Goal: Information Seeking & Learning: Learn about a topic

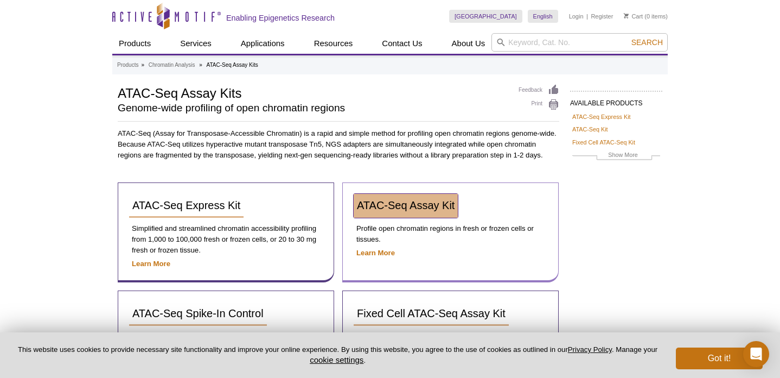
click at [436, 202] on span "ATAC-Seq Assay Kit" at bounding box center [406, 205] width 98 height 12
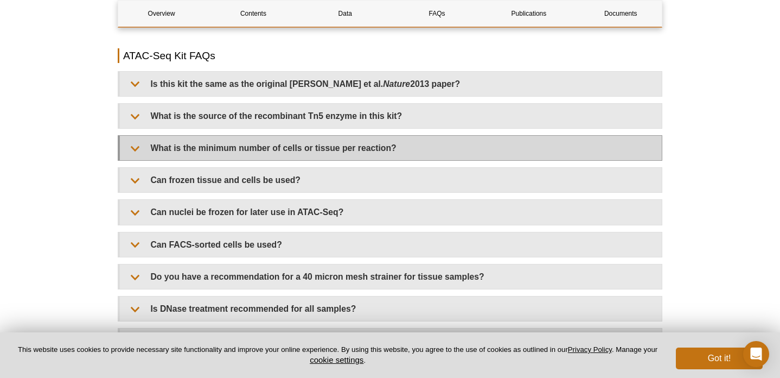
scroll to position [1780, 0]
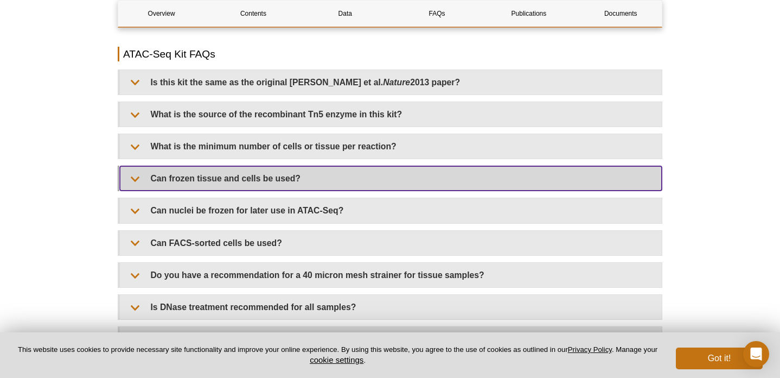
click at [410, 178] on summary "Can frozen tissue and cells be used?" at bounding box center [391, 178] width 542 height 24
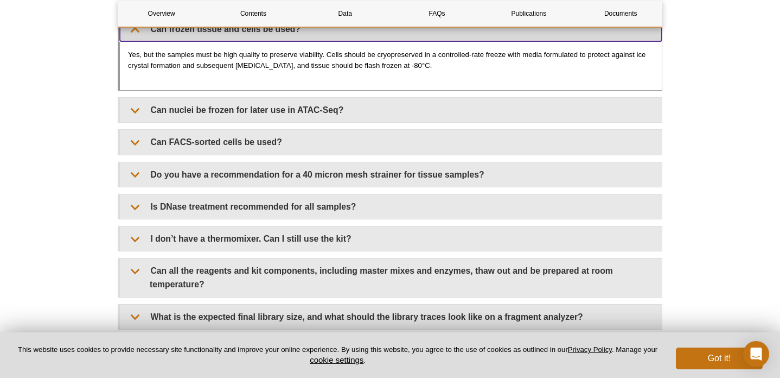
scroll to position [1939, 0]
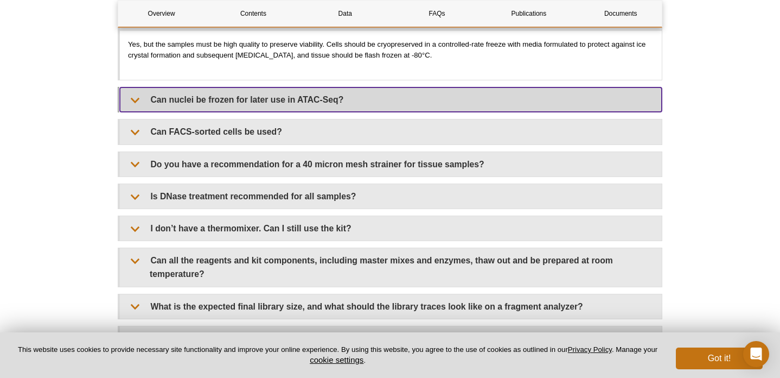
click at [397, 94] on summary "Can nuclei be frozen for later use in ATAC-Seq?" at bounding box center [391, 99] width 542 height 24
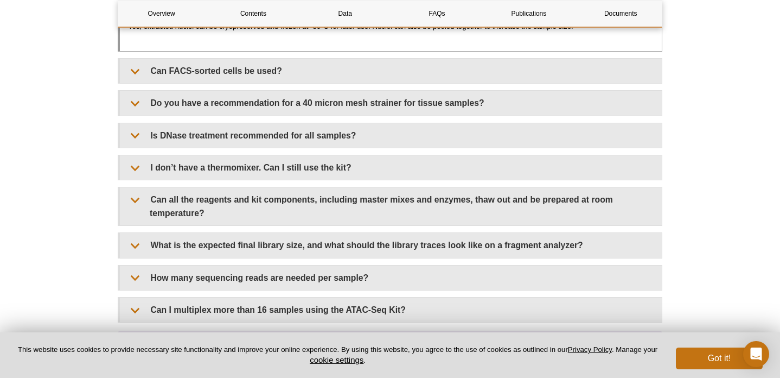
scroll to position [2040, 0]
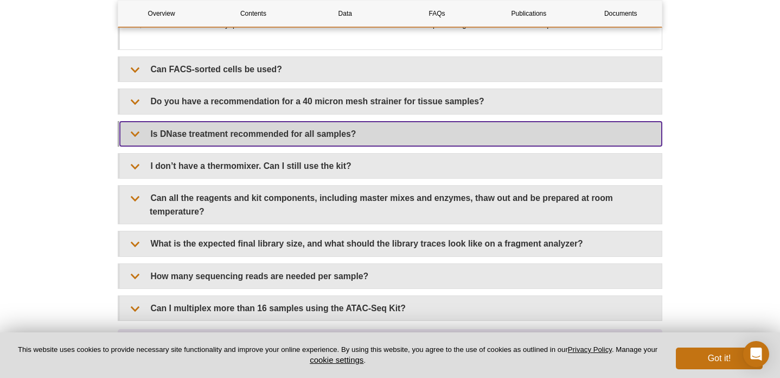
click at [386, 129] on summary "Is DNase treatment recommended for all samples?" at bounding box center [391, 134] width 542 height 24
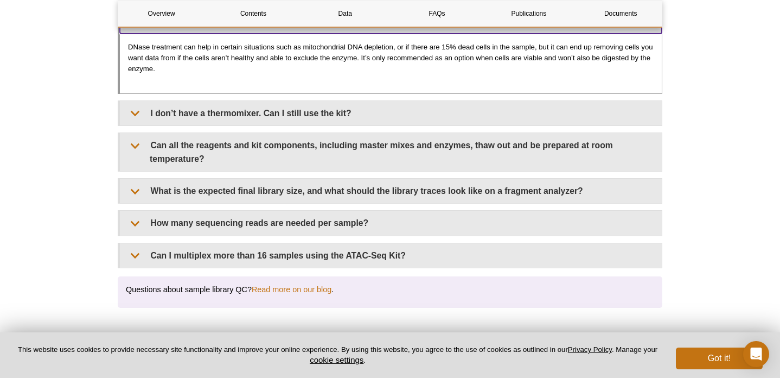
scroll to position [2153, 0]
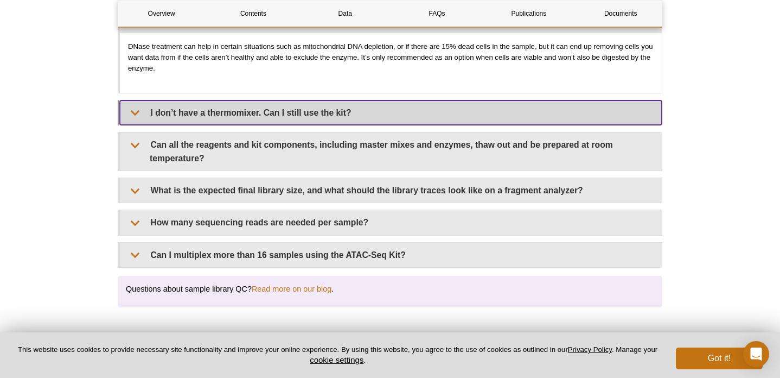
click at [397, 100] on summary "I don’t have a thermomixer. Can I still use the kit?" at bounding box center [391, 112] width 542 height 24
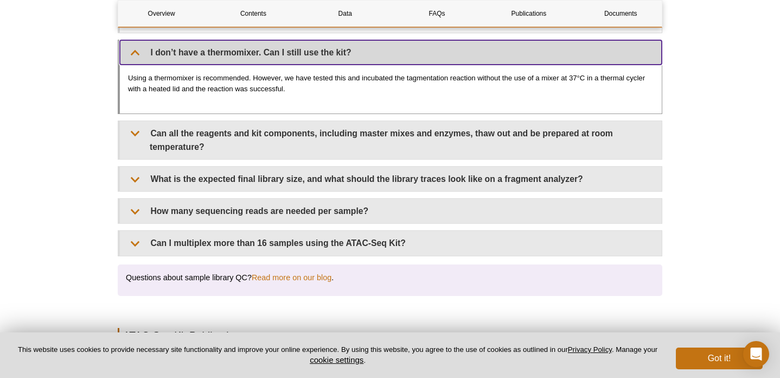
scroll to position [2221, 0]
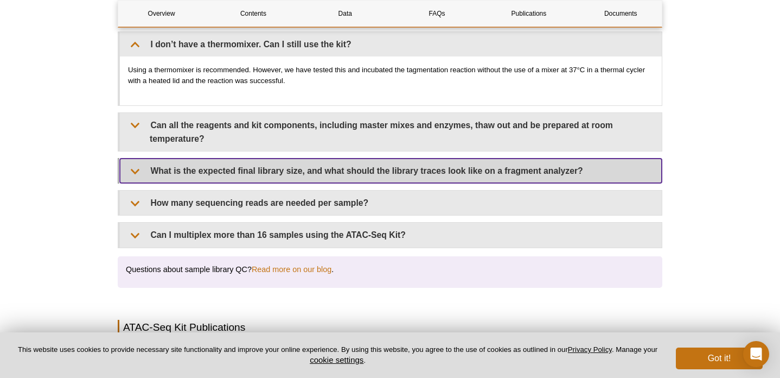
click at [378, 165] on summary "What is the expected final library size, and what should the library traces loo…" at bounding box center [391, 170] width 542 height 24
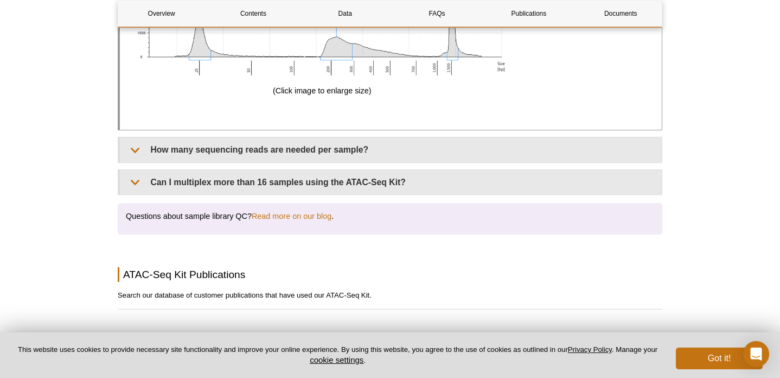
scroll to position [3019, 0]
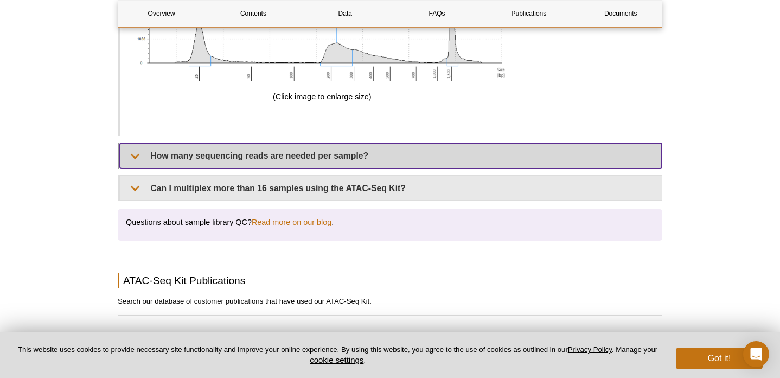
click at [367, 145] on summary "How many sequencing reads are needed per sample?" at bounding box center [391, 155] width 542 height 24
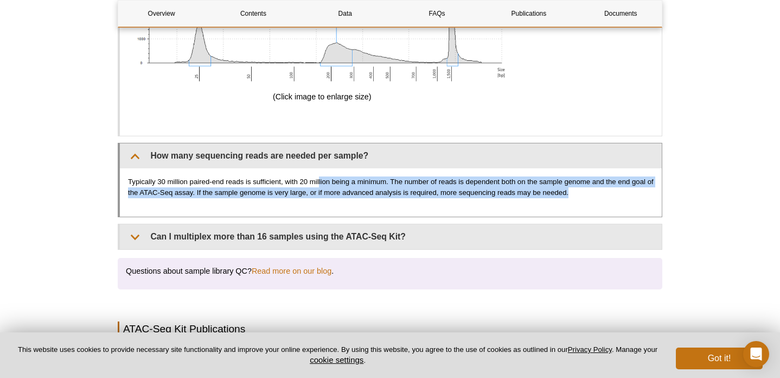
drag, startPoint x: 319, startPoint y: 168, endPoint x: 440, endPoint y: 185, distance: 121.6
click at [440, 185] on div "Typically 30 million paired-end reads is sufficient, with 20 million being a mi…" at bounding box center [391, 192] width 542 height 49
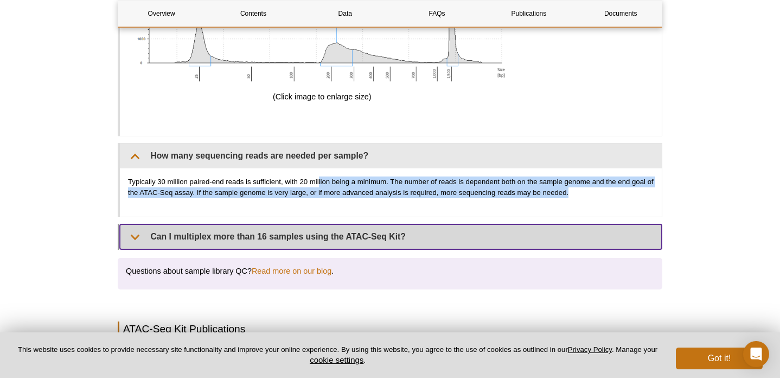
click at [406, 224] on summary "Can I multiplex more than 16 samples using the ATAC-Seq Kit?" at bounding box center [391, 236] width 542 height 24
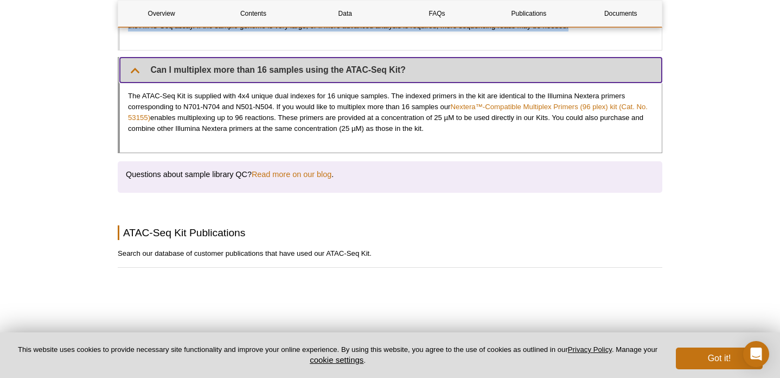
scroll to position [3253, 0]
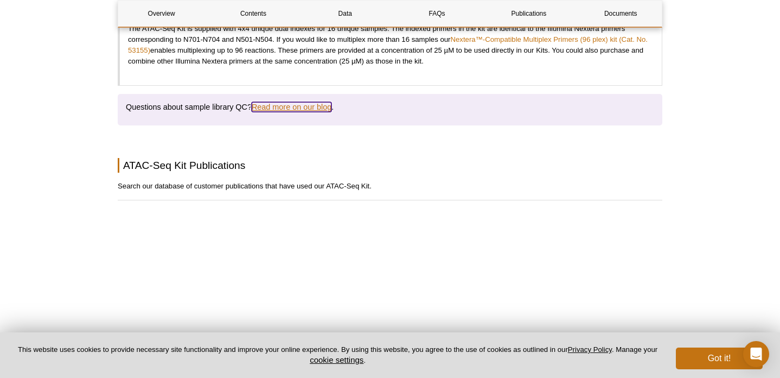
click at [319, 102] on link "Read more on our blog" at bounding box center [292, 107] width 80 height 10
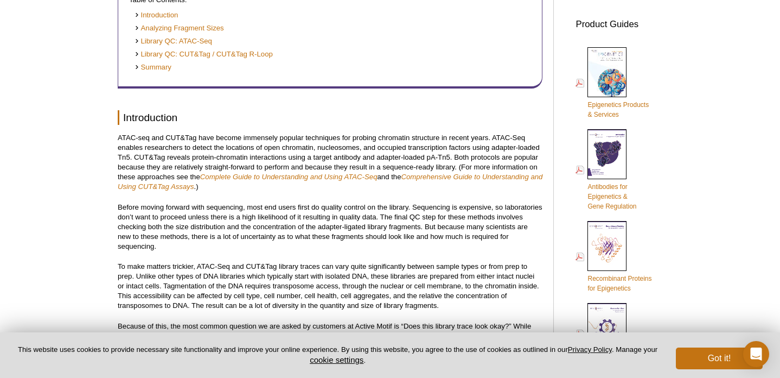
scroll to position [472, 0]
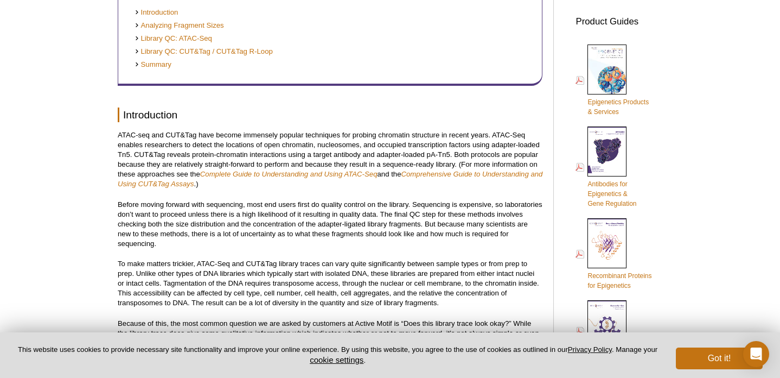
click at [225, 136] on p "ATAC-seq and CUT&Tag have become immensely popular techniques for probing chrom…" at bounding box center [330, 159] width 425 height 59
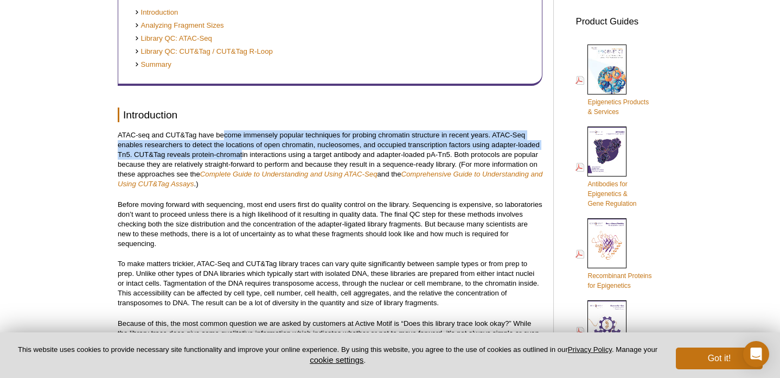
drag, startPoint x: 225, startPoint y: 136, endPoint x: 242, endPoint y: 155, distance: 25.4
click at [242, 155] on p "ATAC-seq and CUT&Tag have become immensely popular techniques for probing chrom…" at bounding box center [330, 159] width 425 height 59
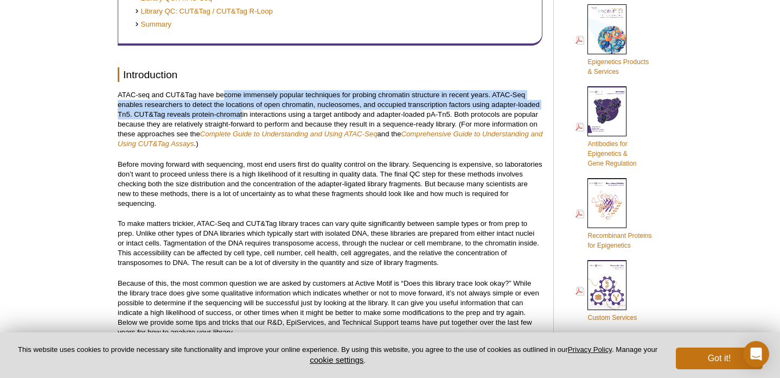
scroll to position [543, 0]
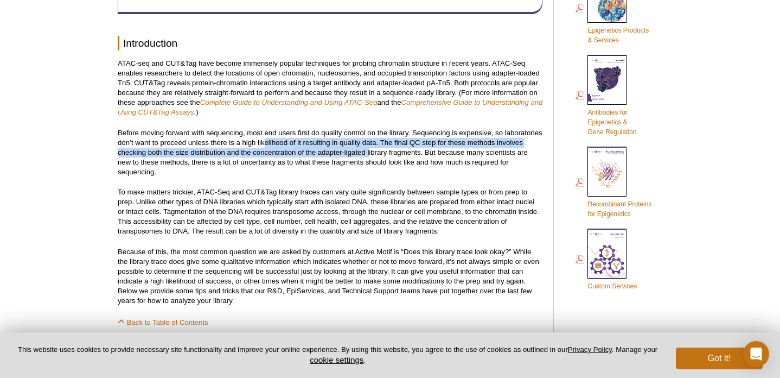
drag, startPoint x: 265, startPoint y: 144, endPoint x: 369, endPoint y: 157, distance: 105.0
click at [369, 157] on p "Before moving forward with sequencing, most end users first do quality control …" at bounding box center [330, 152] width 425 height 49
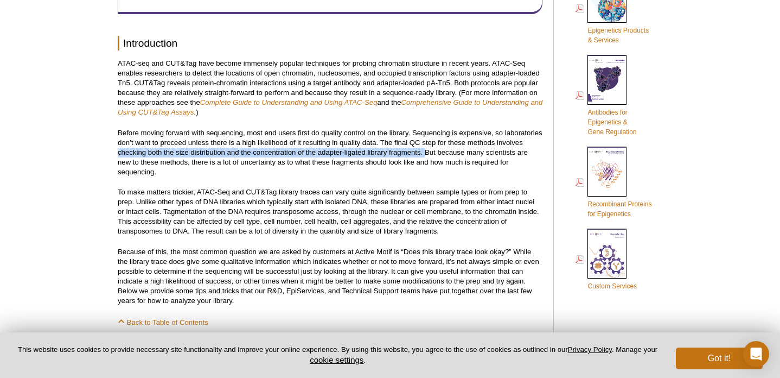
drag, startPoint x: 118, startPoint y: 154, endPoint x: 424, endPoint y: 154, distance: 306.1
click at [424, 154] on p "Before moving forward with sequencing, most end users first do quality control …" at bounding box center [330, 152] width 425 height 49
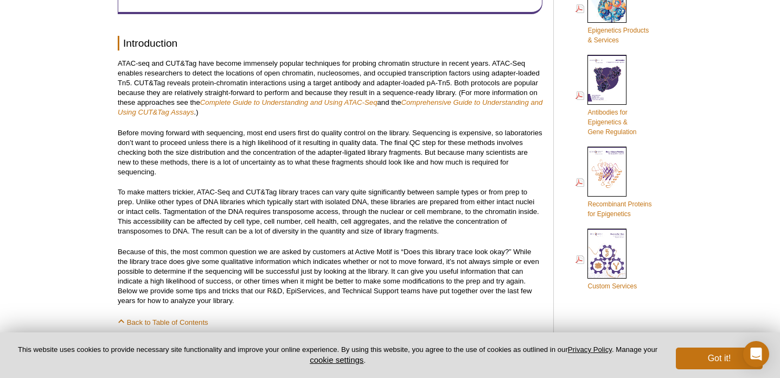
click at [347, 173] on p "Before moving forward with sequencing, most end users first do quality control …" at bounding box center [330, 152] width 425 height 49
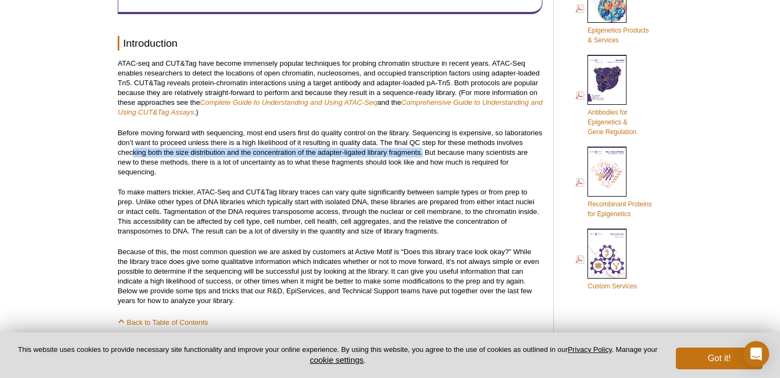
drag, startPoint x: 131, startPoint y: 151, endPoint x: 424, endPoint y: 155, distance: 292.5
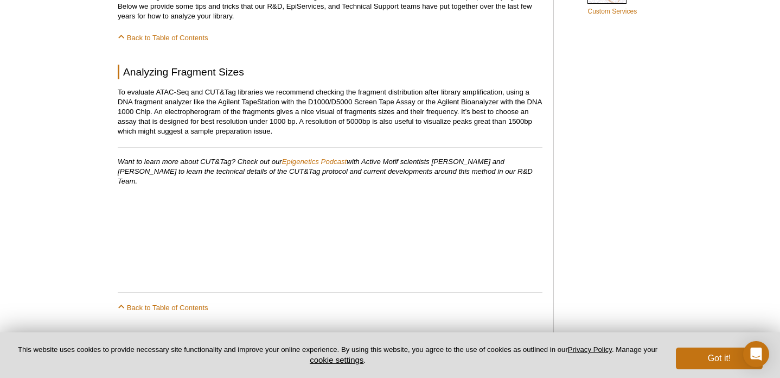
scroll to position [824, 0]
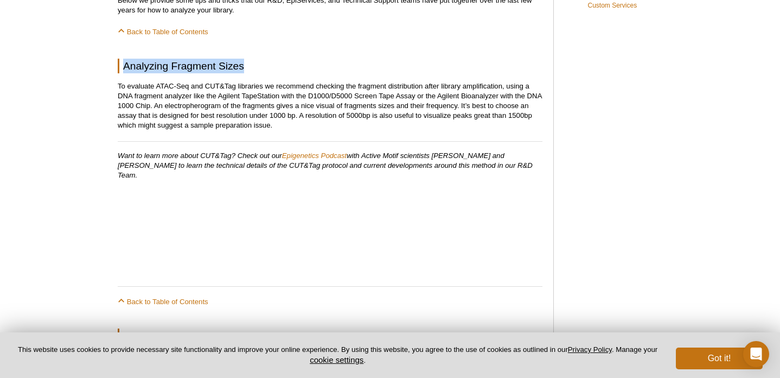
drag, startPoint x: 124, startPoint y: 76, endPoint x: 289, endPoint y: 70, distance: 164.5
click at [289, 70] on h2 "Analyzing Fragment Sizes" at bounding box center [330, 66] width 425 height 15
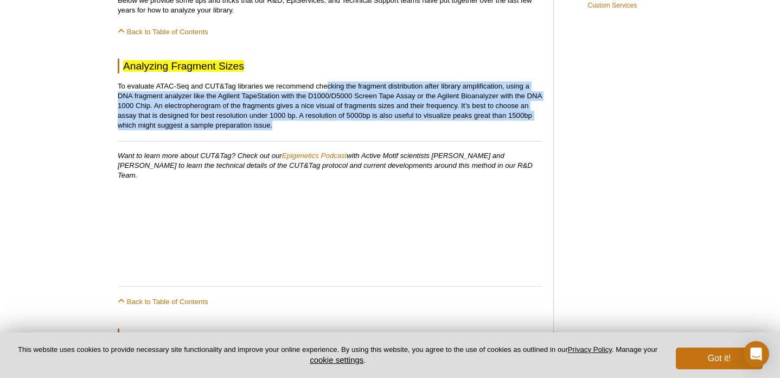
drag, startPoint x: 329, startPoint y: 92, endPoint x: 322, endPoint y: 135, distance: 43.4
click at [322, 130] on p "To evaluate ATAC-Seq and CUT&Tag libraries we recommend checking the fragment d…" at bounding box center [330, 105] width 425 height 49
click at [177, 130] on p "To evaluate ATAC-Seq and CUT&Tag libraries we recommend checking the fragment d…" at bounding box center [330, 105] width 425 height 49
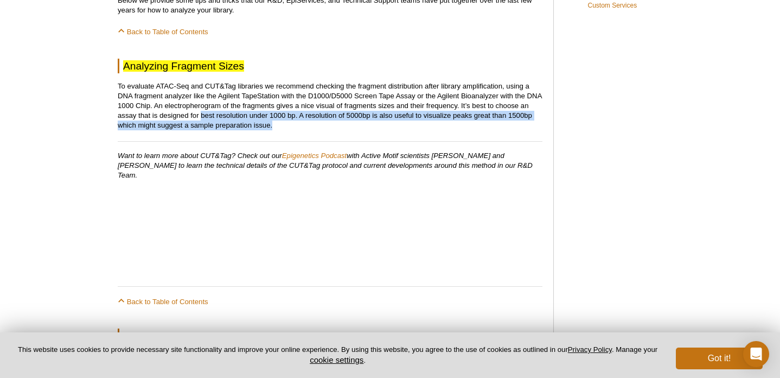
drag, startPoint x: 200, startPoint y: 126, endPoint x: 282, endPoint y: 140, distance: 82.5
click at [282, 130] on p "To evaluate ATAC-Seq and CUT&Tag libraries we recommend checking the fragment d…" at bounding box center [330, 105] width 425 height 49
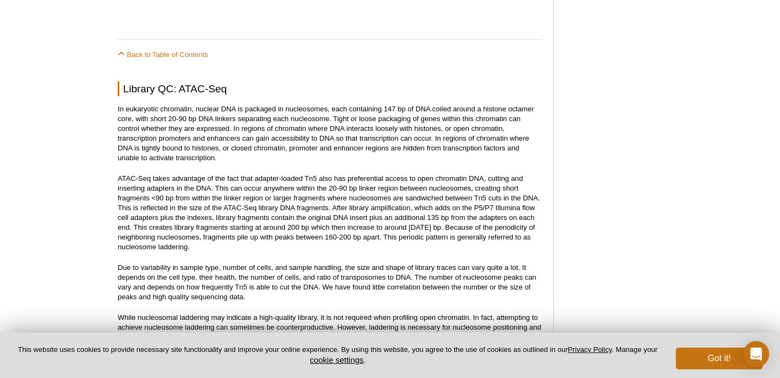
scroll to position [1070, 0]
drag, startPoint x: 124, startPoint y: 91, endPoint x: 308, endPoint y: 106, distance: 184.5
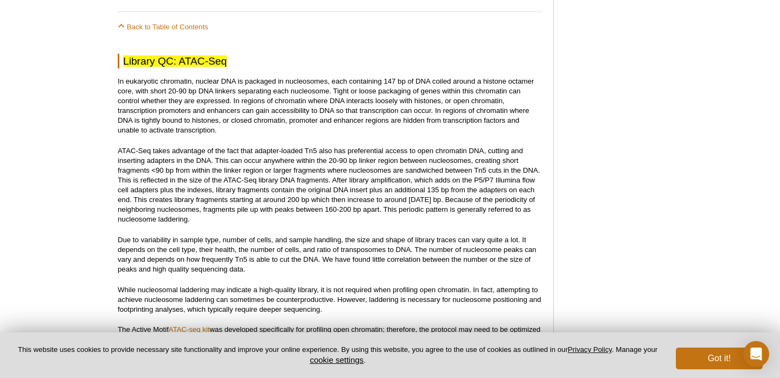
scroll to position [1105, 0]
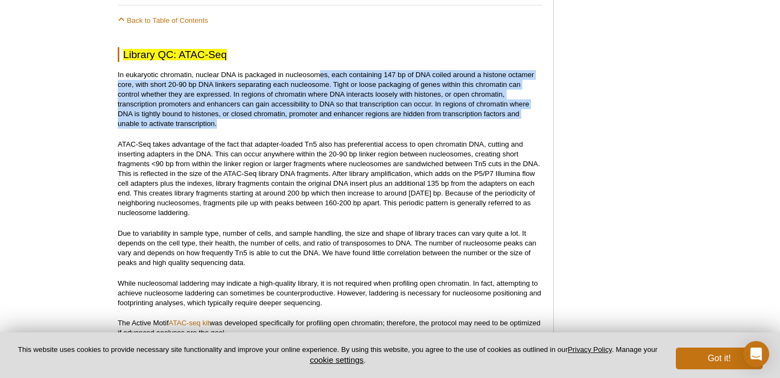
drag, startPoint x: 322, startPoint y: 73, endPoint x: 328, endPoint y: 124, distance: 50.8
click at [328, 124] on p "In eukaryotic chromatin, nuclear DNA is packaged in nucleosomes, each containin…" at bounding box center [330, 99] width 425 height 59
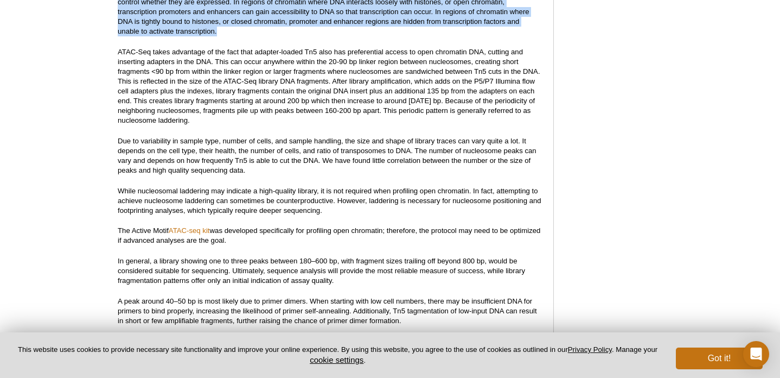
scroll to position [1198, 0]
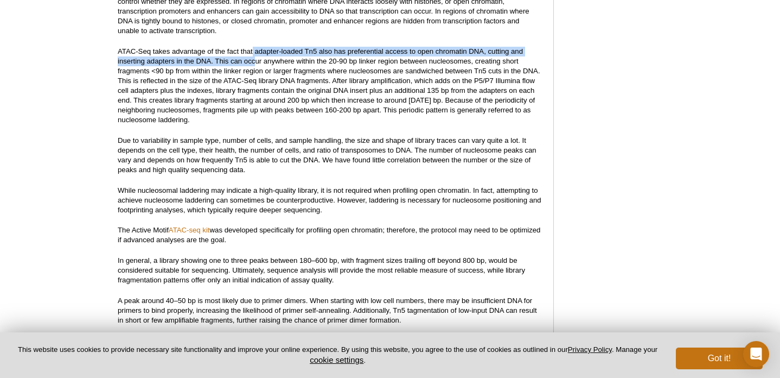
drag, startPoint x: 253, startPoint y: 55, endPoint x: 257, endPoint y: 60, distance: 6.6
click at [257, 60] on p "ATAC-Seq takes advantage of the fact that adapter-loaded Tn5 also has preferent…" at bounding box center [330, 86] width 425 height 78
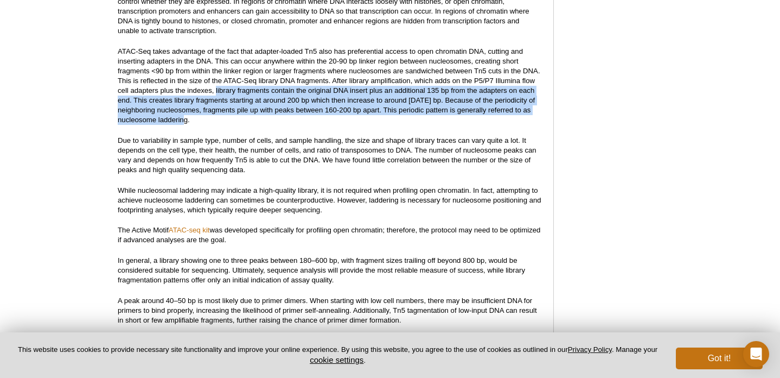
drag, startPoint x: 215, startPoint y: 91, endPoint x: 425, endPoint y: 120, distance: 211.5
click at [425, 120] on p "ATAC-Seq takes advantage of the fact that adapter-loaded Tn5 also has preferent…" at bounding box center [330, 86] width 425 height 78
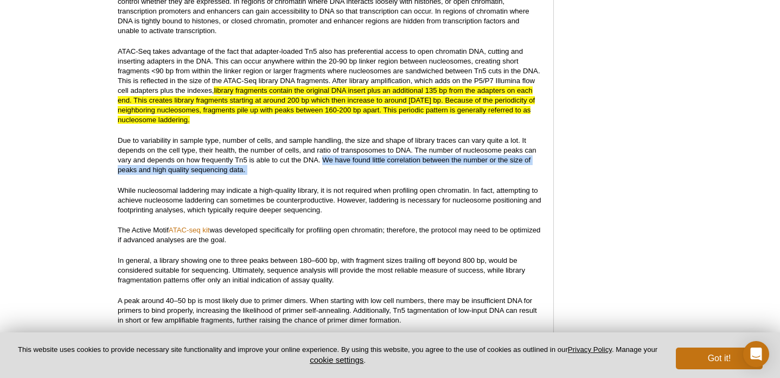
drag, startPoint x: 323, startPoint y: 161, endPoint x: 325, endPoint y: 178, distance: 16.9
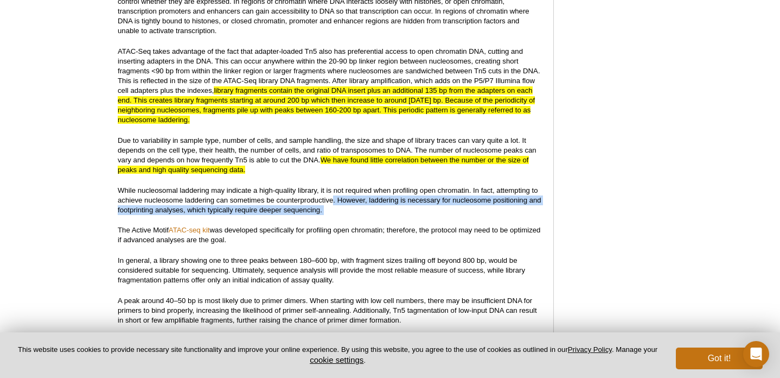
drag, startPoint x: 334, startPoint y: 203, endPoint x: 339, endPoint y: 216, distance: 13.9
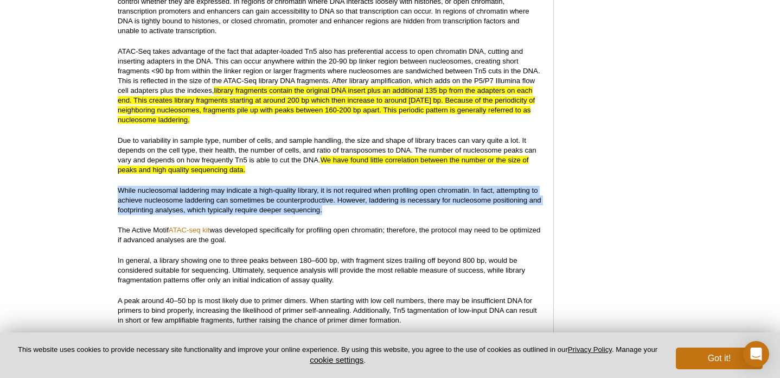
drag, startPoint x: 117, startPoint y: 192, endPoint x: 334, endPoint y: 209, distance: 217.8
click at [334, 209] on p "While nucleosomal laddering may indicate a high-quality library, it is not requ…" at bounding box center [330, 200] width 425 height 29
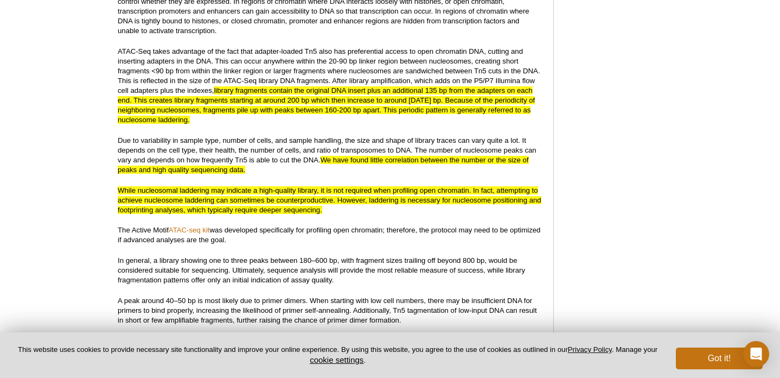
click at [352, 257] on p "In general, a library showing one to three peaks between 180–600 bp, with fragm…" at bounding box center [330, 270] width 425 height 29
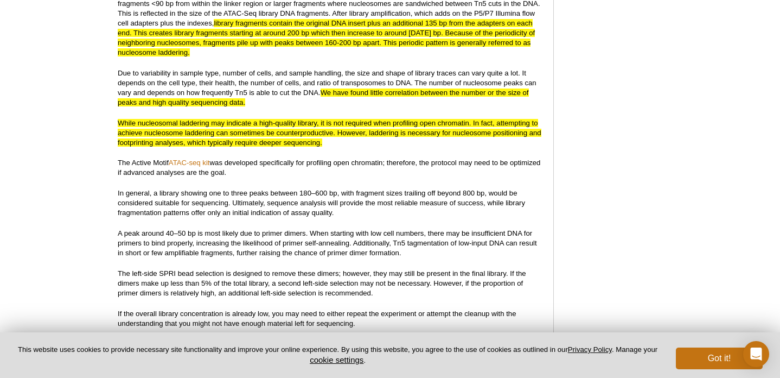
scroll to position [1267, 0]
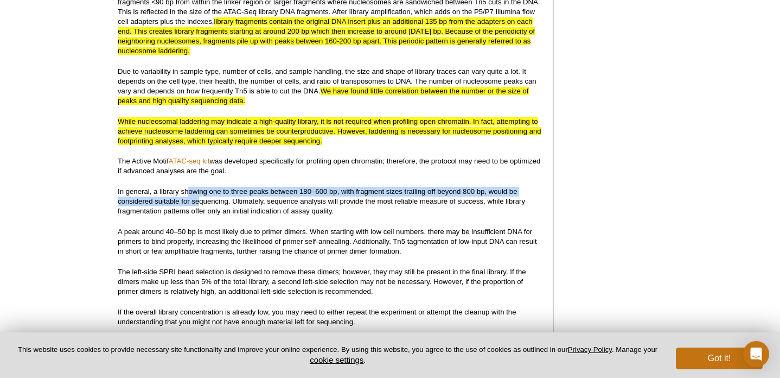
drag, startPoint x: 189, startPoint y: 193, endPoint x: 198, endPoint y: 201, distance: 12.0
click at [198, 201] on p "In general, a library showing one to three peaks between 180–600 bp, with fragm…" at bounding box center [330, 201] width 425 height 29
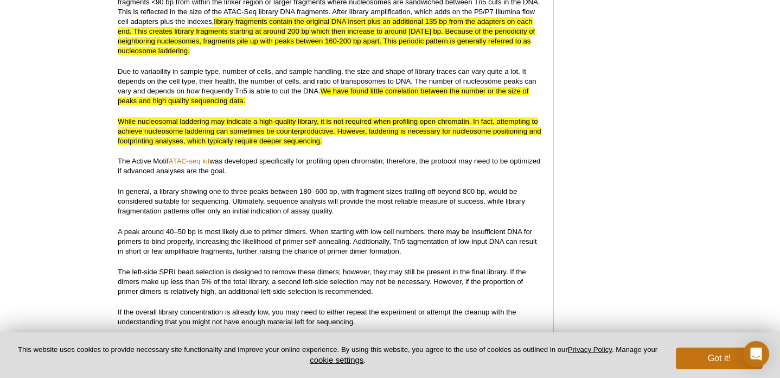
click at [169, 213] on p "In general, a library showing one to three peaks between 180–600 bp, with fragm…" at bounding box center [330, 201] width 425 height 29
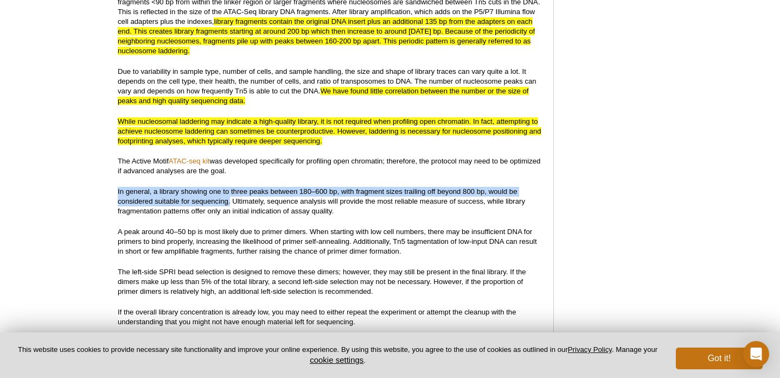
drag, startPoint x: 115, startPoint y: 192, endPoint x: 231, endPoint y: 204, distance: 116.8
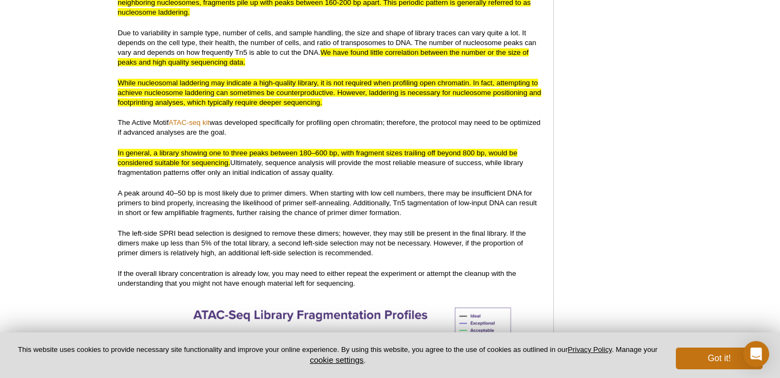
scroll to position [1306, 0]
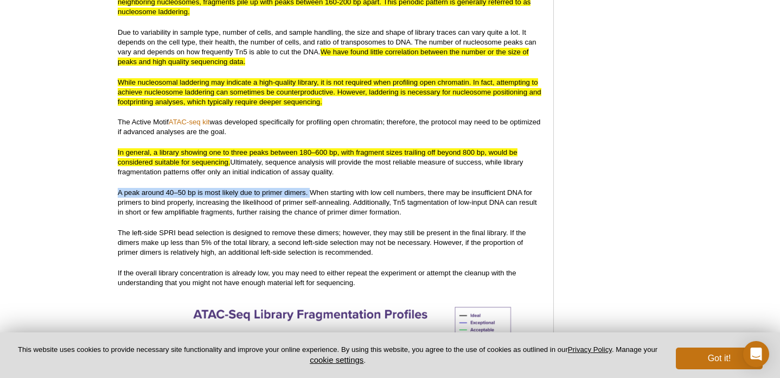
drag, startPoint x: 118, startPoint y: 193, endPoint x: 312, endPoint y: 191, distance: 193.7
click at [312, 191] on p "A peak around 40–50 bp is most likely due to primer dimers. When starting with …" at bounding box center [330, 202] width 425 height 29
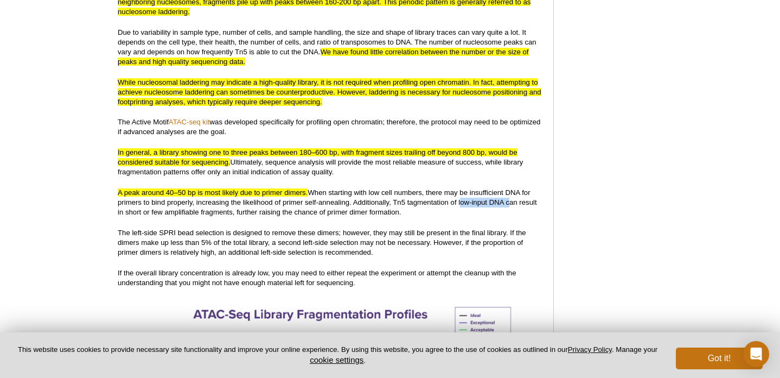
drag, startPoint x: 459, startPoint y: 205, endPoint x: 506, endPoint y: 206, distance: 47.2
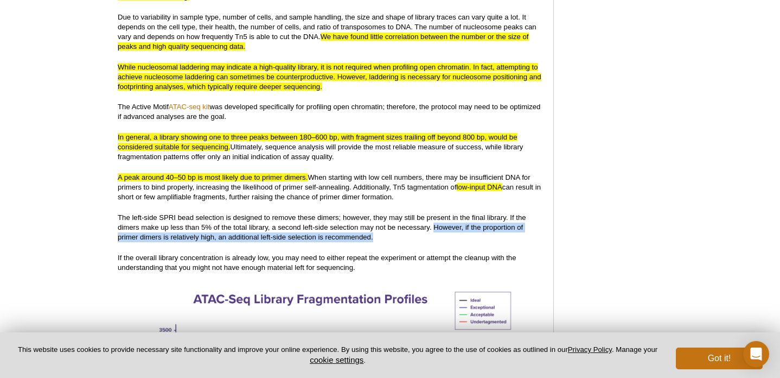
drag, startPoint x: 434, startPoint y: 229, endPoint x: 434, endPoint y: 237, distance: 7.6
click at [434, 237] on p "The left-side SPRI bead selection is designed to remove these dimers; however, …" at bounding box center [330, 227] width 425 height 29
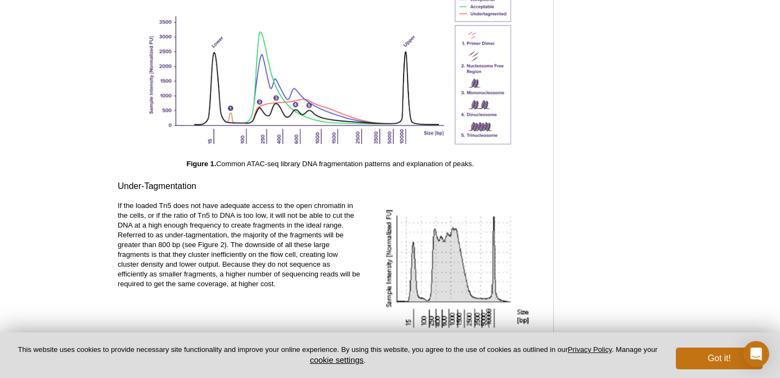
scroll to position [1627, 0]
drag, startPoint x: 119, startPoint y: 189, endPoint x: 196, endPoint y: 192, distance: 76.6
click at [196, 192] on h3 "Under-Tagmentation" at bounding box center [330, 187] width 425 height 13
drag, startPoint x: 117, startPoint y: 247, endPoint x: 182, endPoint y: 246, distance: 65.1
click at [182, 246] on p "If the loaded Tn5 does not have adequate access to the open chromatin in the ce…" at bounding box center [239, 246] width 243 height 88
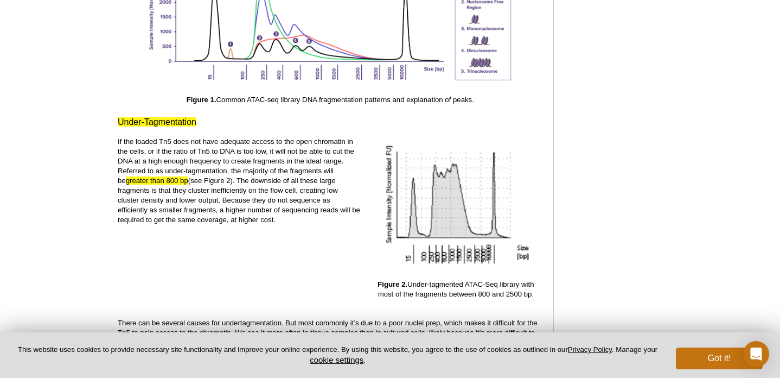
scroll to position [1700, 0]
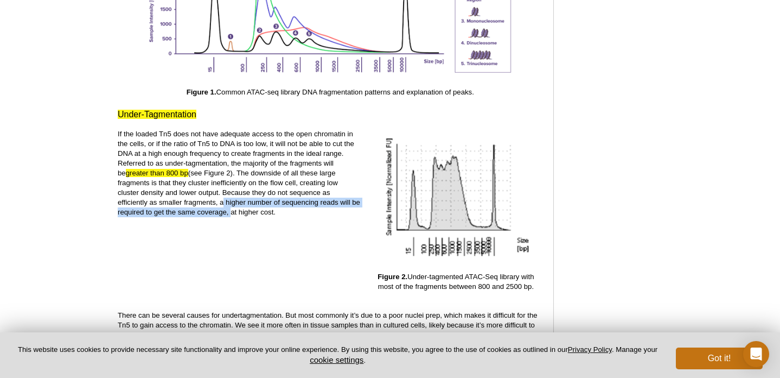
drag, startPoint x: 220, startPoint y: 201, endPoint x: 228, endPoint y: 213, distance: 14.6
click at [228, 213] on p "If the loaded Tn5 does not have adequate access to the open chromatin in the ce…" at bounding box center [239, 173] width 243 height 88
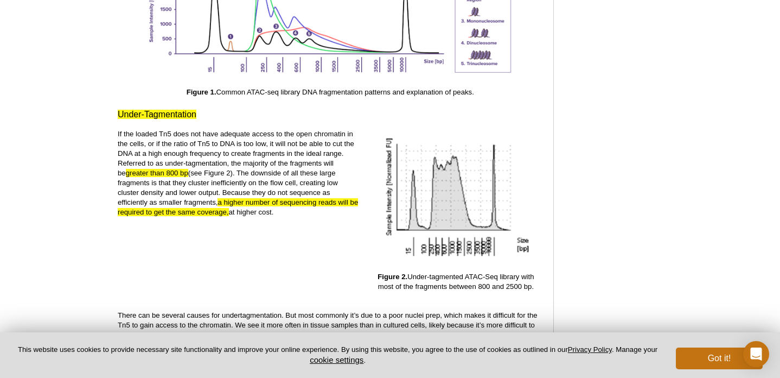
click at [261, 251] on div "If the loaded Tn5 does not have adequate access to the open chromatin in the ce…" at bounding box center [239, 215] width 243 height 173
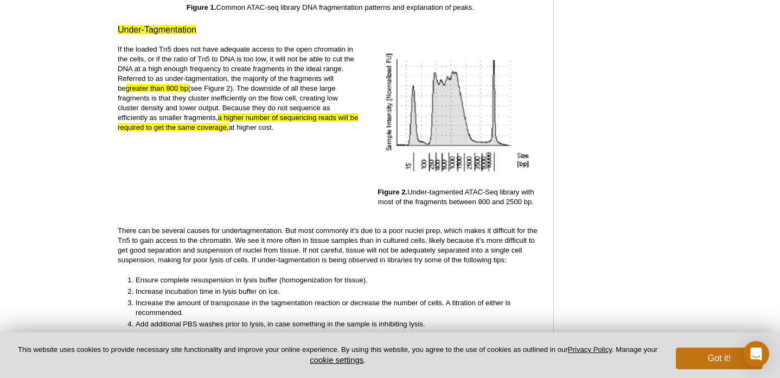
scroll to position [1815, 0]
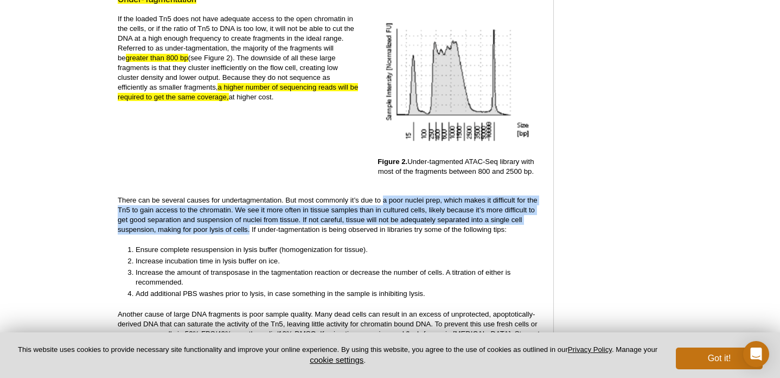
drag, startPoint x: 383, startPoint y: 202, endPoint x: 249, endPoint y: 233, distance: 137.6
click at [249, 233] on p "There can be several causes for undertagmentation. But most commonly it’s due t…" at bounding box center [330, 214] width 425 height 39
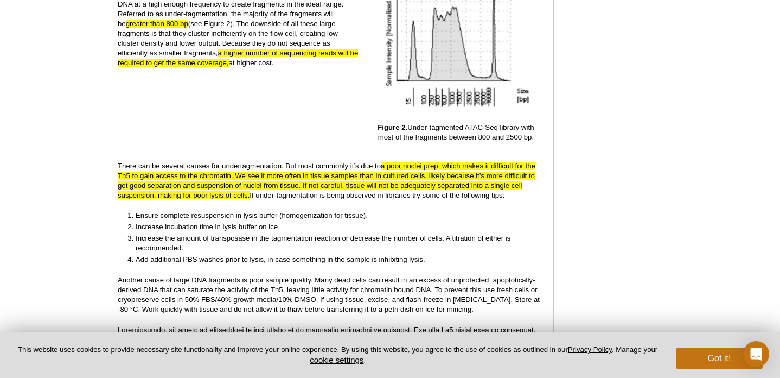
scroll to position [1856, 0]
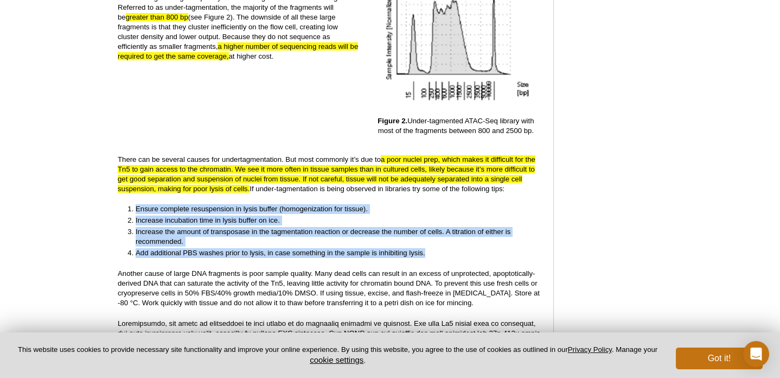
drag, startPoint x: 128, startPoint y: 209, endPoint x: 427, endPoint y: 253, distance: 302.2
click at [427, 253] on ol "Ensure complete resuspension in lysis buffer (homogenization for tissue). Incre…" at bounding box center [325, 231] width 415 height 54
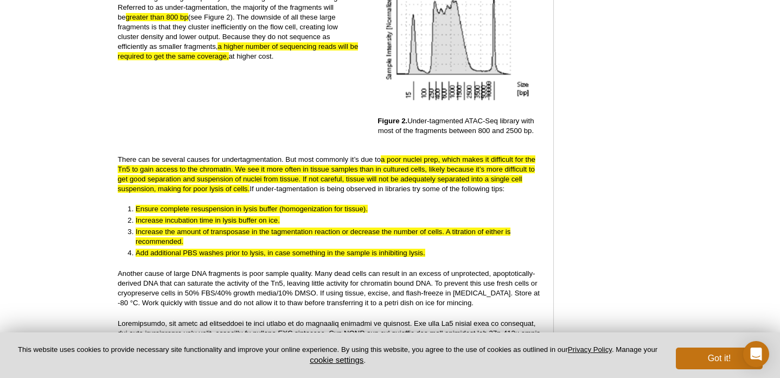
click at [427, 253] on li "Add additional PBS washes prior to lysis, in case something in the sample is in…" at bounding box center [334, 253] width 397 height 10
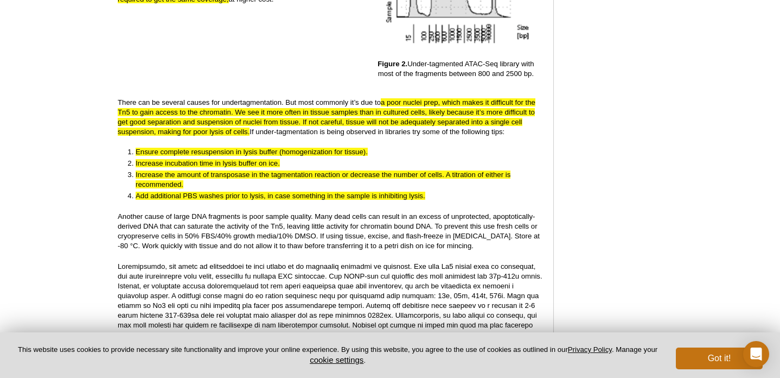
scroll to position [1913, 0]
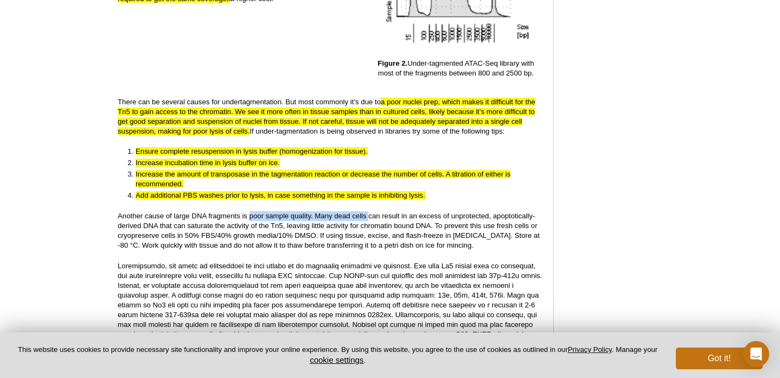
drag, startPoint x: 249, startPoint y: 218, endPoint x: 368, endPoint y: 217, distance: 119.4
click at [368, 217] on p "Another cause of large DNA fragments is poor sample quality. Many dead cells ca…" at bounding box center [330, 230] width 425 height 39
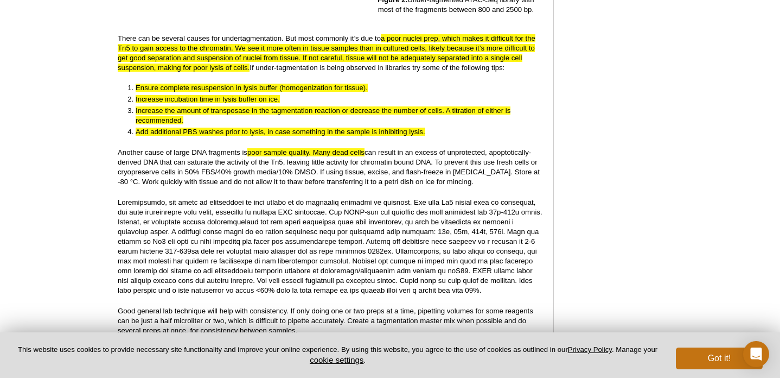
scroll to position [1978, 0]
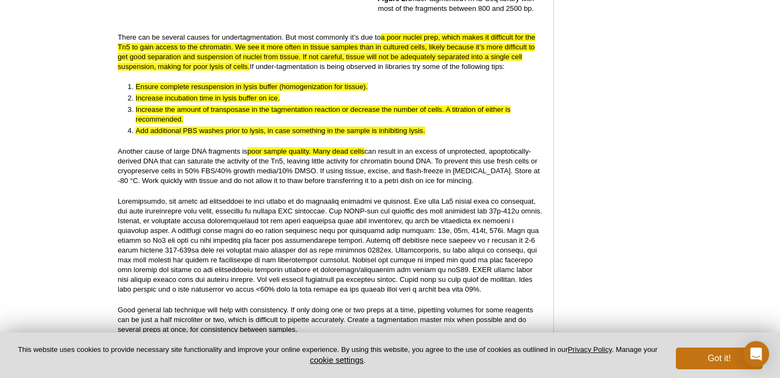
drag, startPoint x: 250, startPoint y: 222, endPoint x: 302, endPoint y: 226, distance: 52.3
click at [302, 226] on p at bounding box center [330, 245] width 425 height 98
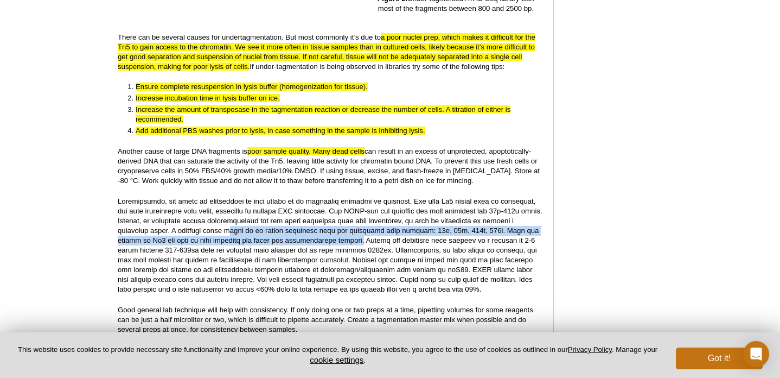
drag, startPoint x: 193, startPoint y: 234, endPoint x: 306, endPoint y: 246, distance: 112.9
click at [306, 246] on p at bounding box center [330, 245] width 425 height 98
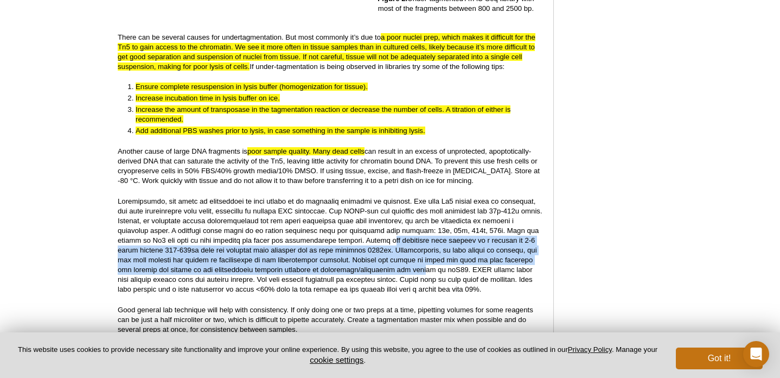
drag, startPoint x: 336, startPoint y: 244, endPoint x: 350, endPoint y: 273, distance: 33.0
click at [350, 273] on p at bounding box center [330, 245] width 425 height 98
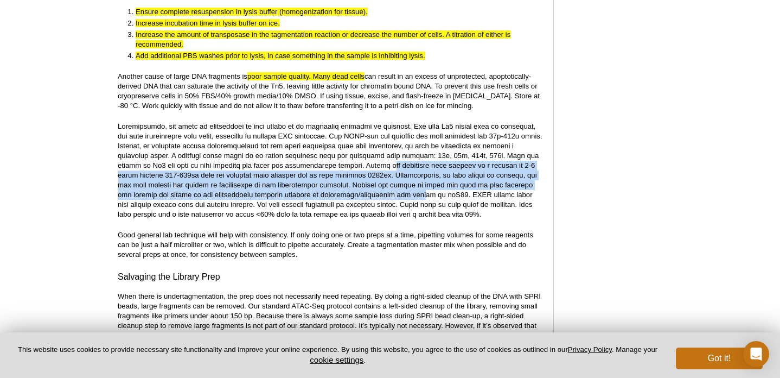
scroll to position [2054, 0]
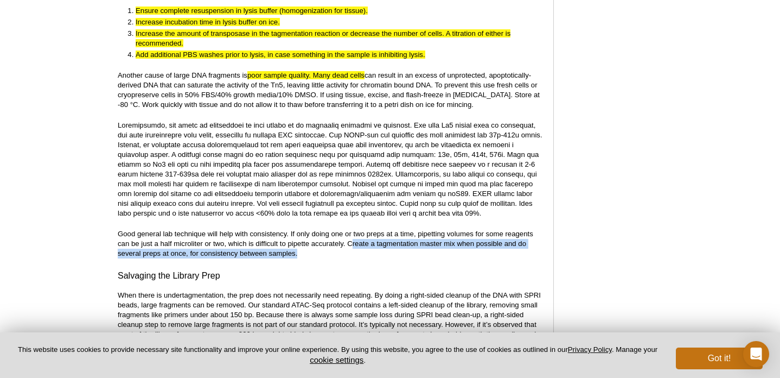
drag, startPoint x: 353, startPoint y: 243, endPoint x: 357, endPoint y: 250, distance: 8.5
click at [357, 250] on p "Good general lab technique will help with consistency. If only doing one or two…" at bounding box center [330, 243] width 425 height 29
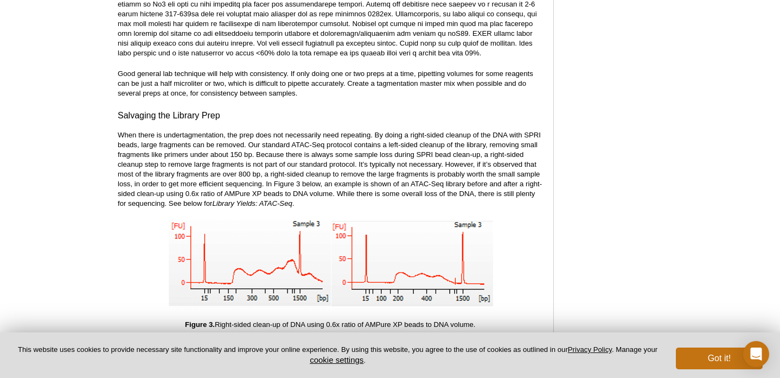
scroll to position [2225, 0]
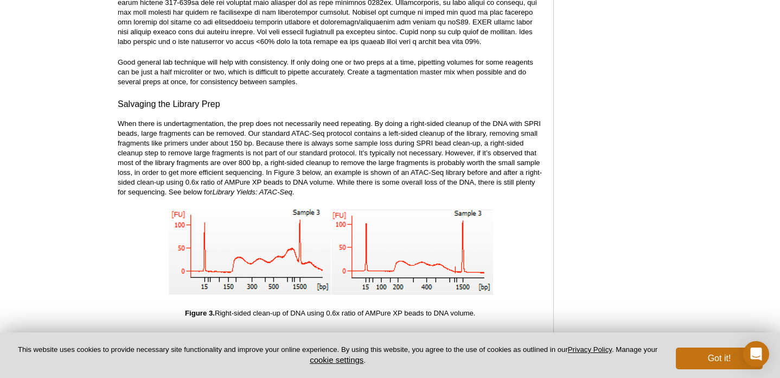
drag, startPoint x: 119, startPoint y: 104, endPoint x: 240, endPoint y: 107, distance: 121.1
click at [240, 107] on h3 "Salvaging the Library Prep" at bounding box center [330, 104] width 425 height 13
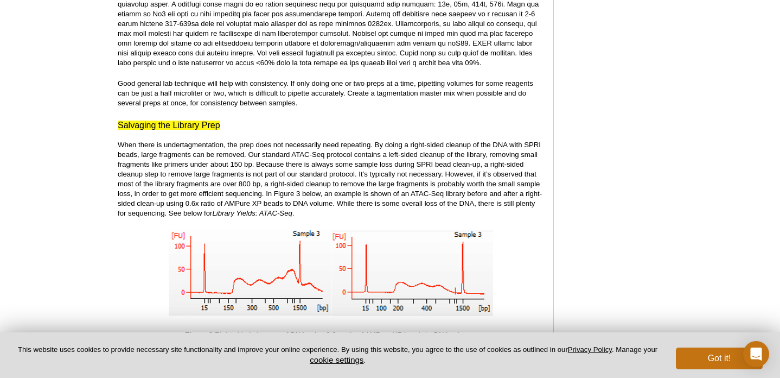
scroll to position [2204, 0]
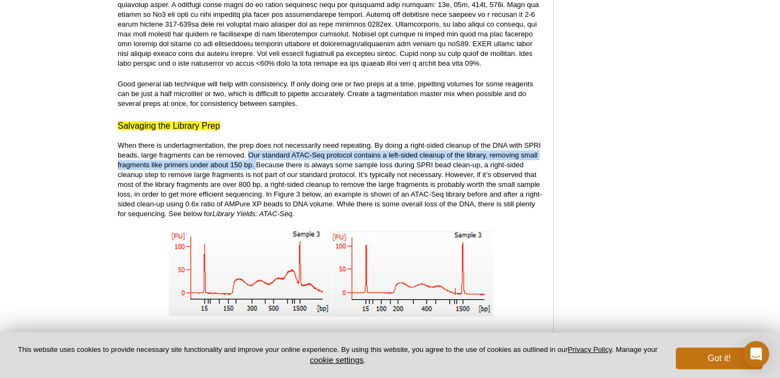
drag, startPoint x: 248, startPoint y: 155, endPoint x: 256, endPoint y: 166, distance: 14.0
click at [256, 166] on p "When there is undertagmentation, the prep does not necessarily need repeating. …" at bounding box center [330, 180] width 425 height 78
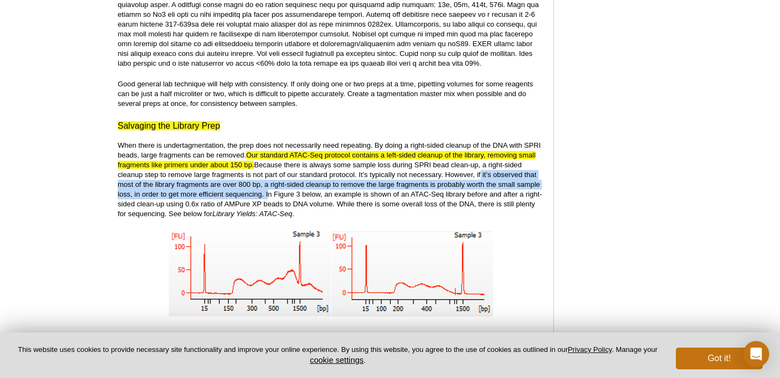
drag, startPoint x: 476, startPoint y: 177, endPoint x: 264, endPoint y: 191, distance: 213.2
click at [264, 191] on p "When there is undertagmentation, the prep does not necessarily need repeating. …" at bounding box center [330, 180] width 425 height 78
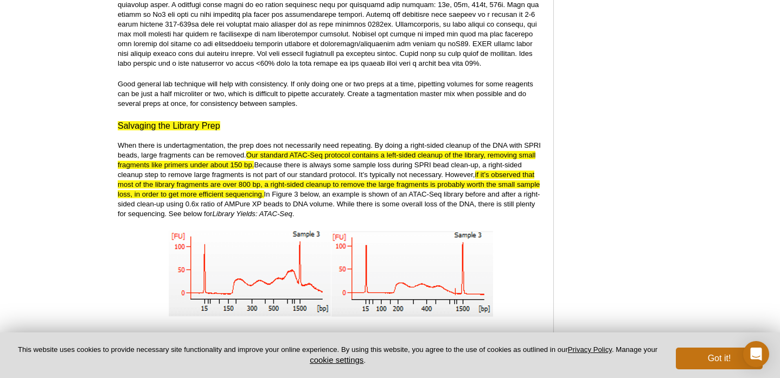
click at [345, 205] on p "When there is undertagmentation, the prep does not necessarily need repeating. …" at bounding box center [330, 180] width 425 height 78
drag, startPoint x: 225, startPoint y: 206, endPoint x: 283, endPoint y: 207, distance: 58.1
click at [283, 207] on p "When there is undertagmentation, the prep does not necessarily need repeating. …" at bounding box center [330, 180] width 425 height 78
click at [326, 215] on p "When there is undertagmentation, the prep does not necessarily need repeating. …" at bounding box center [330, 180] width 425 height 78
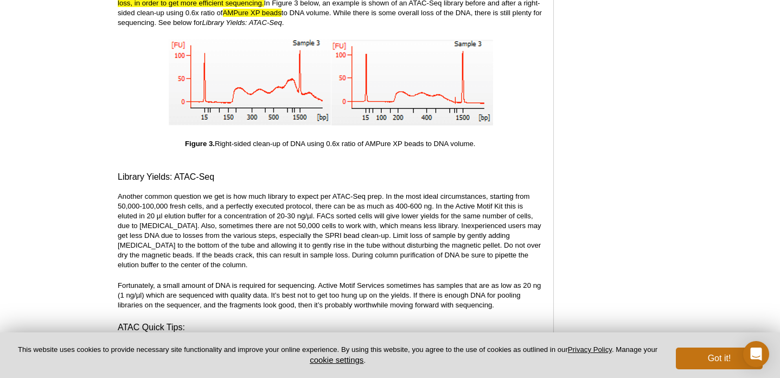
scroll to position [2407, 0]
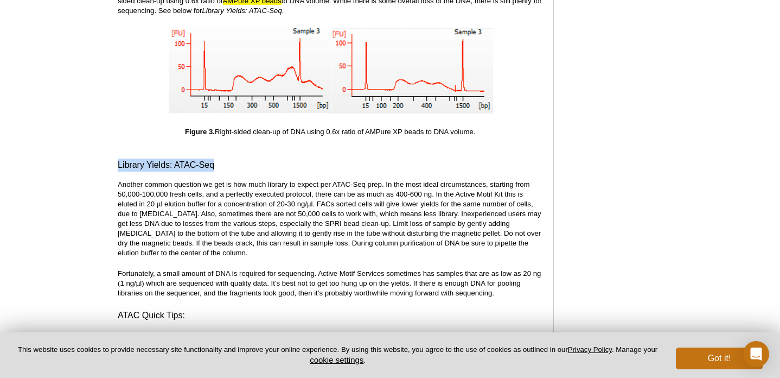
drag, startPoint x: 118, startPoint y: 167, endPoint x: 235, endPoint y: 169, distance: 117.2
click at [235, 169] on h3 "Library Yields: ATAC-Seq" at bounding box center [330, 164] width 425 height 13
drag, startPoint x: 218, startPoint y: 197, endPoint x: 258, endPoint y: 199, distance: 40.7
click at [258, 199] on p "Another common question we get is how much library to expect per ATAC-Seq prep.…" at bounding box center [330, 219] width 425 height 78
drag, startPoint x: 218, startPoint y: 206, endPoint x: 313, endPoint y: 206, distance: 95.5
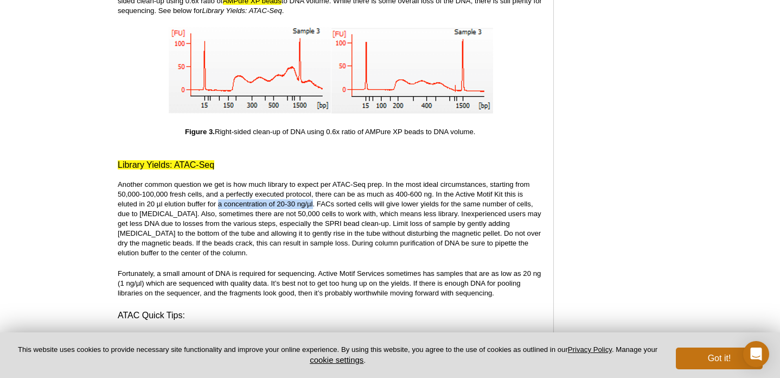
click at [313, 206] on p "Another common question we get is how much library to expect per ATAC-Seq prep.…" at bounding box center [330, 219] width 425 height 78
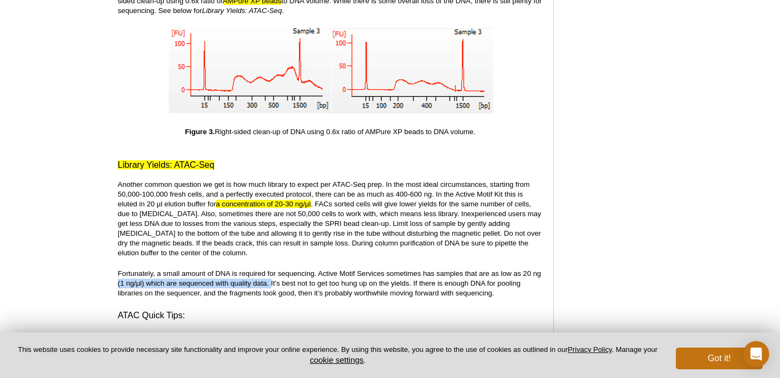
drag, startPoint x: 114, startPoint y: 284, endPoint x: 270, endPoint y: 284, distance: 156.3
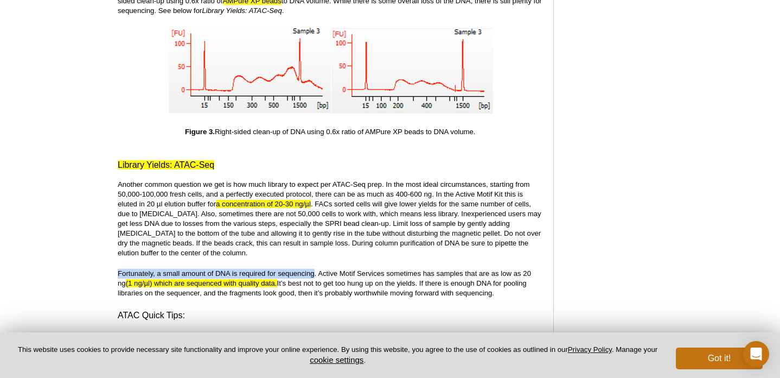
drag, startPoint x: 118, startPoint y: 273, endPoint x: 315, endPoint y: 272, distance: 197.5
click at [315, 272] on p "Fortunately, a small amount of DNA is required for sequencing. Active Motif Ser…" at bounding box center [330, 283] width 425 height 29
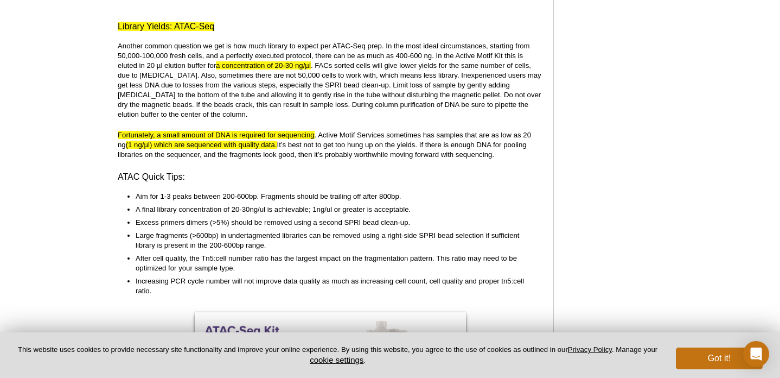
scroll to position [2544, 0]
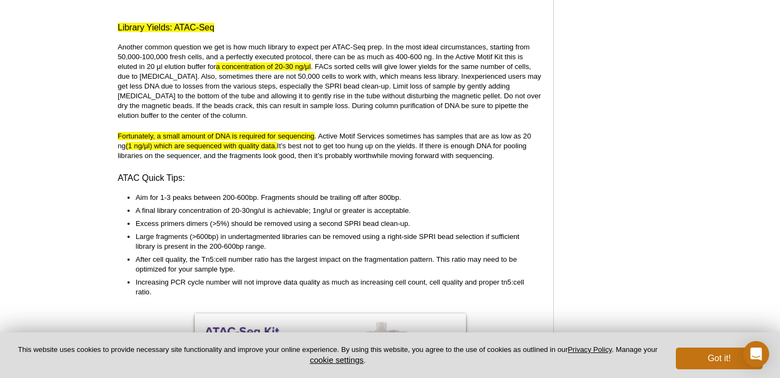
drag, startPoint x: 241, startPoint y: 225, endPoint x: 325, endPoint y: 227, distance: 83.6
click at [325, 227] on li "Excess primers dimers (>5%) should be removed using a second SPRI bead clean-up." at bounding box center [334, 224] width 397 height 10
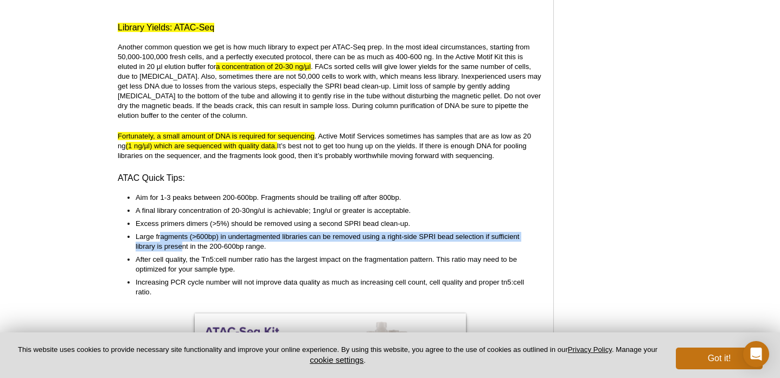
drag, startPoint x: 161, startPoint y: 237, endPoint x: 182, endPoint y: 251, distance: 25.9
click at [182, 251] on li "Large fragments (>600bp) in undertagmented libraries can be removed using a rig…" at bounding box center [334, 242] width 397 height 20
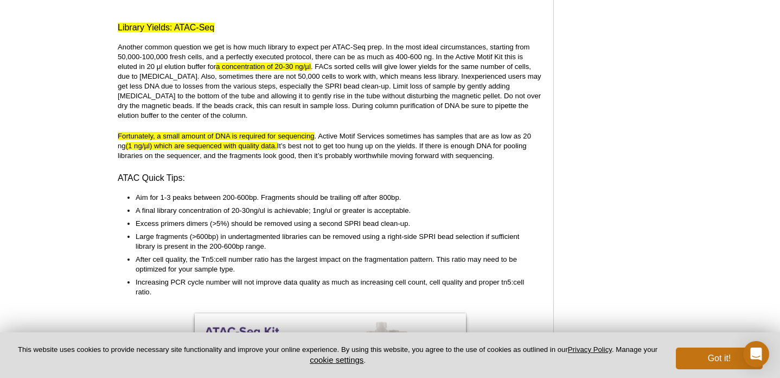
click at [271, 250] on li "Large fragments (>600bp) in undertagmented libraries can be removed using a rig…" at bounding box center [334, 242] width 397 height 20
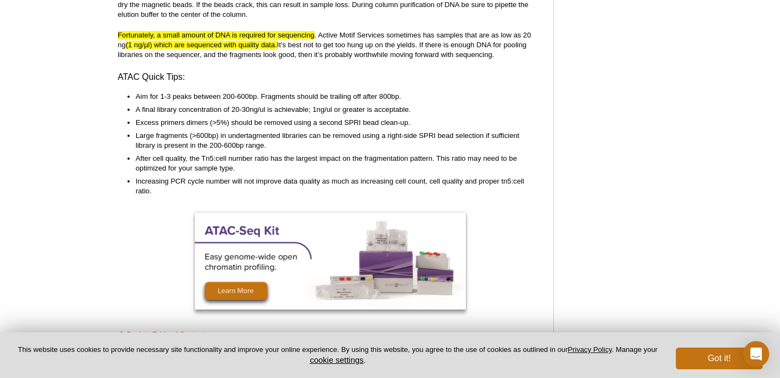
scroll to position [2644, 0]
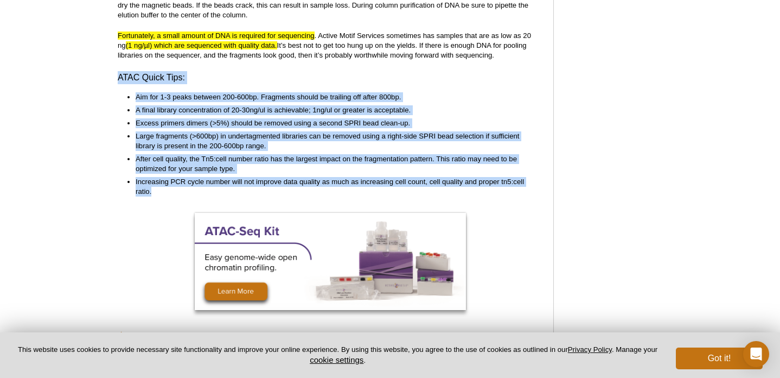
drag, startPoint x: 120, startPoint y: 79, endPoint x: 161, endPoint y: 206, distance: 133.5
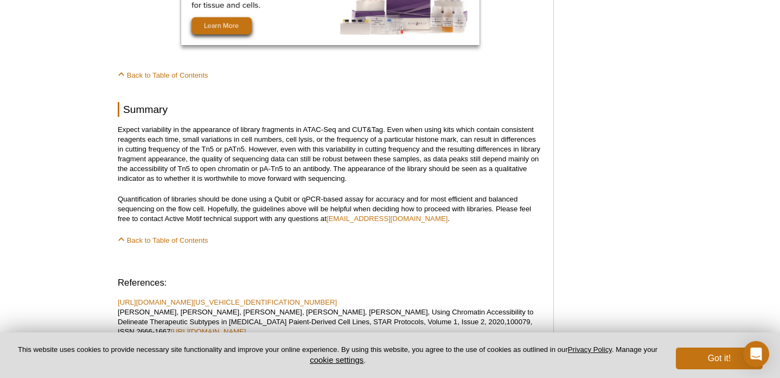
scroll to position [5600, 0]
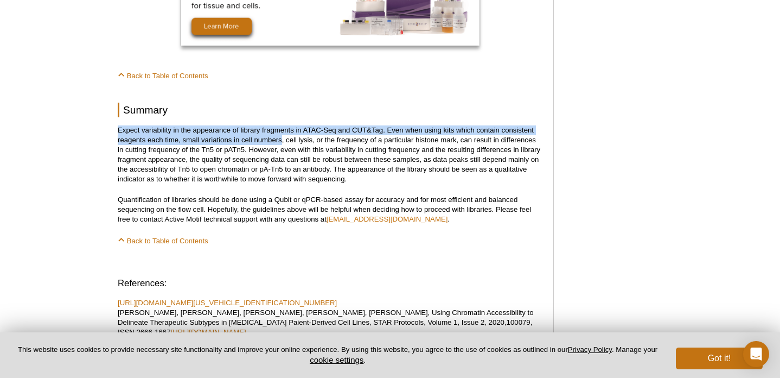
drag, startPoint x: 119, startPoint y: 129, endPoint x: 283, endPoint y: 143, distance: 163.9
click at [283, 143] on p "Expect variability in the appearance of library fragments in ATAC-Seq and CUT&T…" at bounding box center [330, 154] width 425 height 59
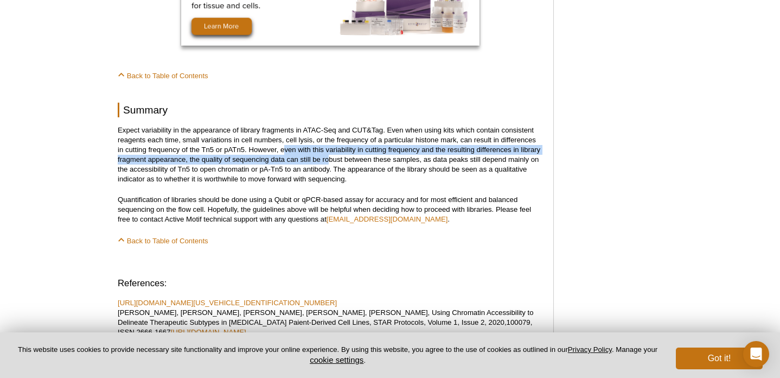
drag, startPoint x: 285, startPoint y: 152, endPoint x: 328, endPoint y: 158, distance: 43.3
click at [328, 158] on p "Expect variability in the appearance of library fragments in ATAC-Seq and CUT&T…" at bounding box center [330, 154] width 425 height 59
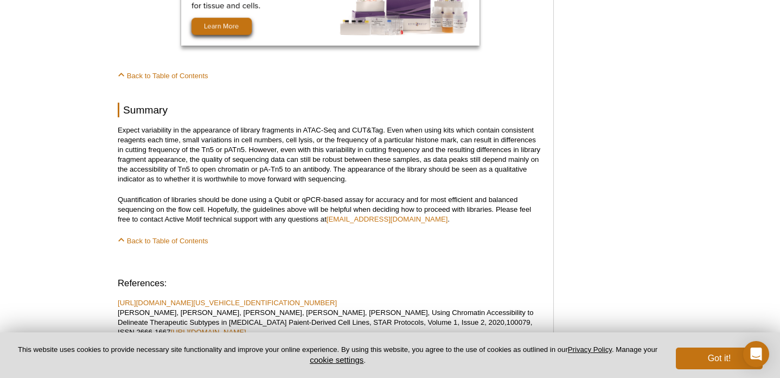
click at [373, 175] on p "Expect variability in the appearance of library fragments in ATAC-Seq and CUT&T…" at bounding box center [330, 154] width 425 height 59
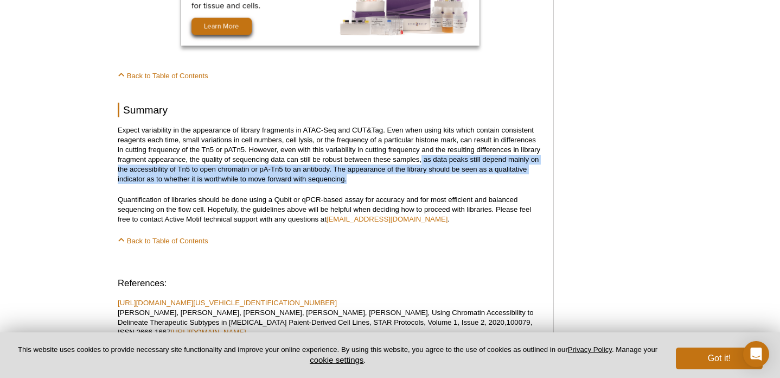
drag, startPoint x: 422, startPoint y: 160, endPoint x: 361, endPoint y: 181, distance: 63.7
click at [361, 181] on p "Expect variability in the appearance of library fragments in ATAC-Seq and CUT&T…" at bounding box center [330, 154] width 425 height 59
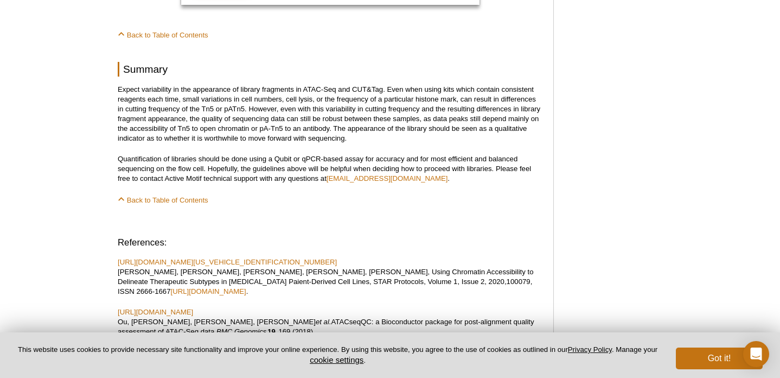
scroll to position [5641, 0]
drag, startPoint x: 141, startPoint y: 160, endPoint x: 298, endPoint y: 158, distance: 156.8
click at [298, 158] on p "Quantification of libraries should be done using a Qubit or qPCR-based assay fo…" at bounding box center [330, 168] width 425 height 29
click at [299, 175] on p "Quantification of libraries should be done using a Qubit or qPCR-based assay fo…" at bounding box center [330, 168] width 425 height 29
drag, startPoint x: 118, startPoint y: 160, endPoint x: 367, endPoint y: 162, distance: 248.5
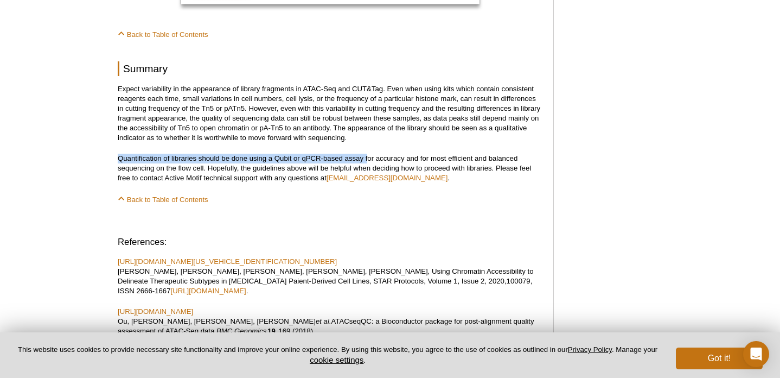
click at [367, 162] on p "Quantification of libraries should be done using a Qubit or qPCR-based assay fo…" at bounding box center [330, 168] width 425 height 29
click at [399, 200] on p "Back to Table of Contents" at bounding box center [330, 199] width 425 height 11
drag, startPoint x: 117, startPoint y: 159, endPoint x: 365, endPoint y: 157, distance: 248.0
